Goal: Task Accomplishment & Management: Use online tool/utility

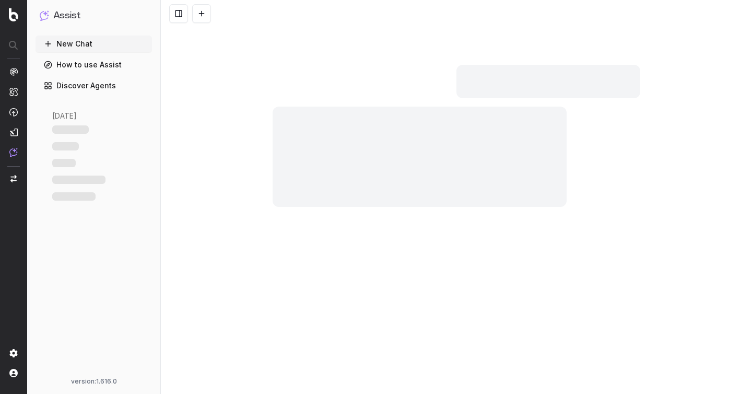
click at [108, 79] on link "Discover Agents" at bounding box center [94, 85] width 116 height 17
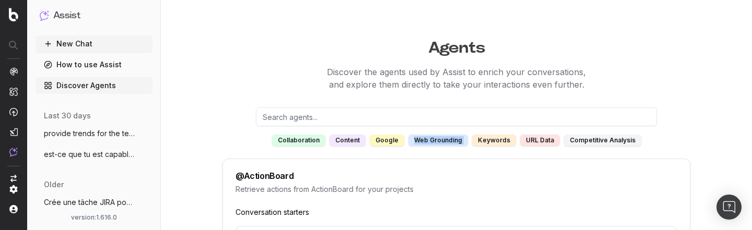
drag, startPoint x: 471, startPoint y: 141, endPoint x: 415, endPoint y: 142, distance: 55.4
click at [415, 142] on div "collaboration content google web grounding keywords URL data competitive analys…" at bounding box center [456, 140] width 468 height 11
copy div "web grounding"
